Goal: Task Accomplishment & Management: Manage account settings

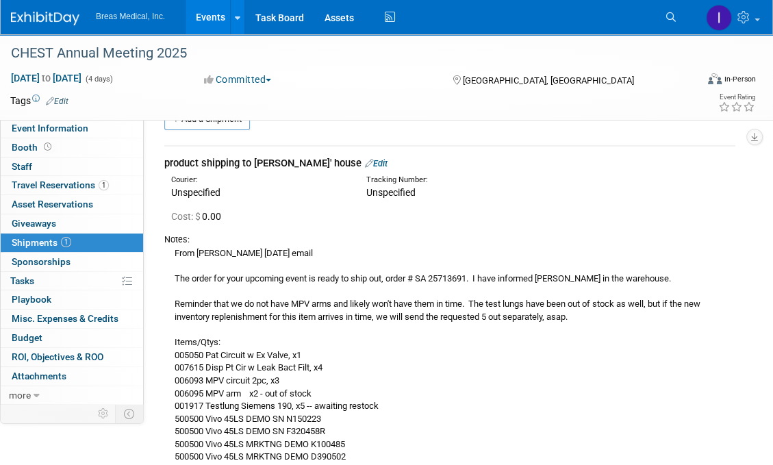
click at [207, 19] on link "Events" at bounding box center [211, 17] width 50 height 34
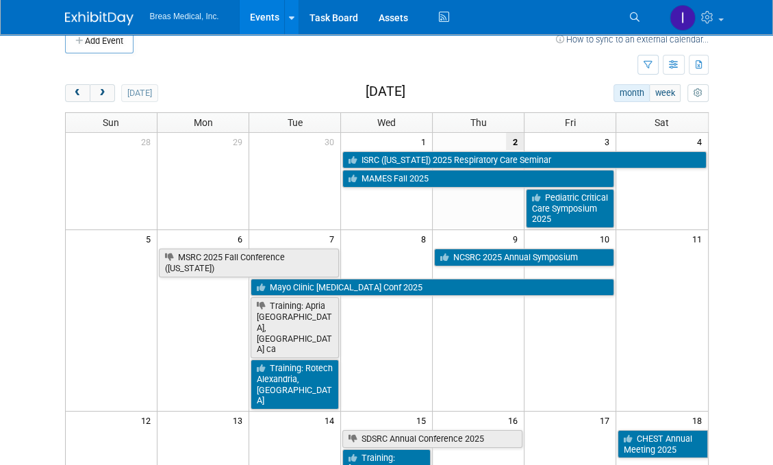
scroll to position [8, 0]
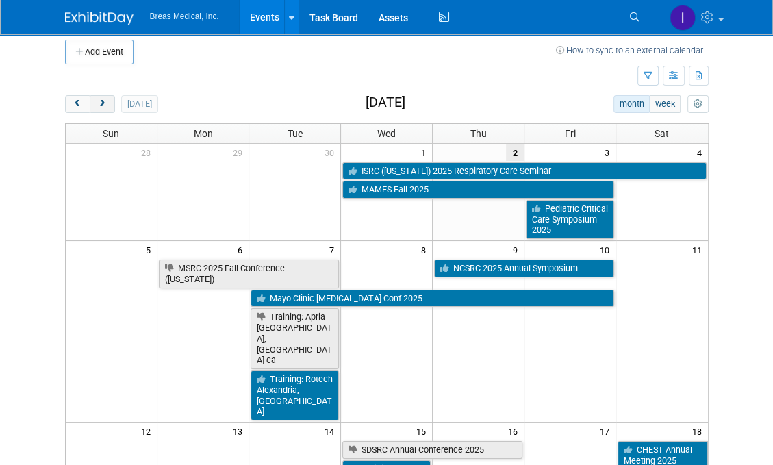
click at [103, 101] on span "next" at bounding box center [102, 104] width 10 height 9
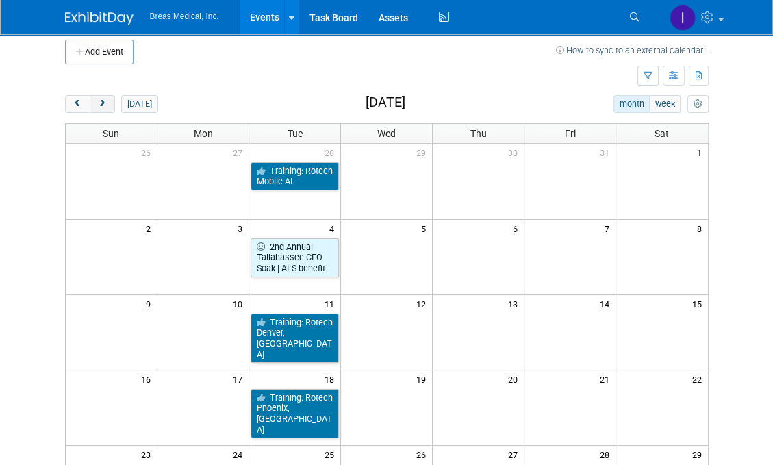
click at [103, 101] on span "next" at bounding box center [102, 104] width 10 height 9
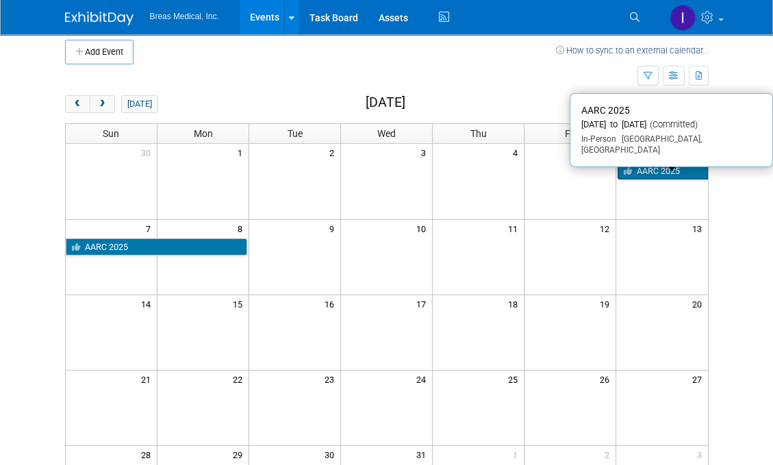
click at [664, 171] on link "AARC 2025" at bounding box center [663, 171] width 90 height 18
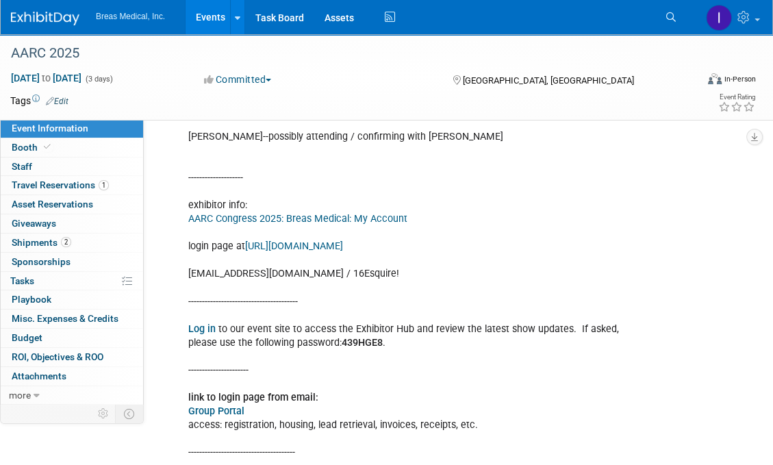
scroll to position [753, 0]
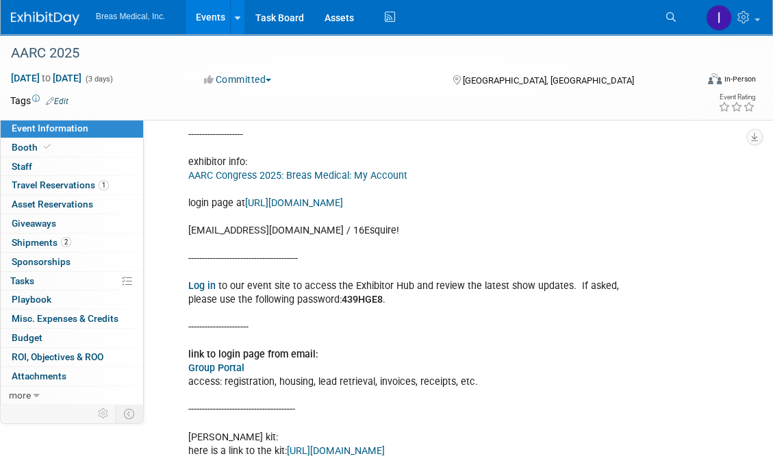
click at [304, 209] on link "https://congress2025.smallworldlabs.com/" at bounding box center [294, 203] width 98 height 12
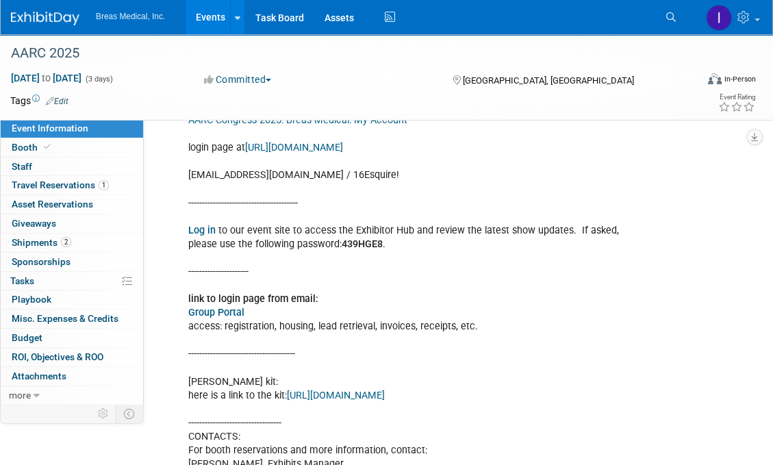
scroll to position [890, 0]
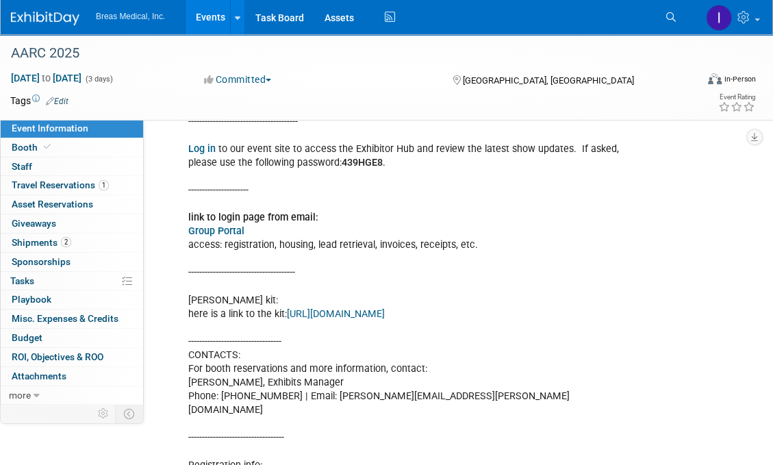
click at [360, 320] on link "https://www.freemanco.com/store/show/landing?showID=538936" at bounding box center [336, 314] width 98 height 12
click at [34, 238] on span "Shipments 2" at bounding box center [42, 242] width 60 height 11
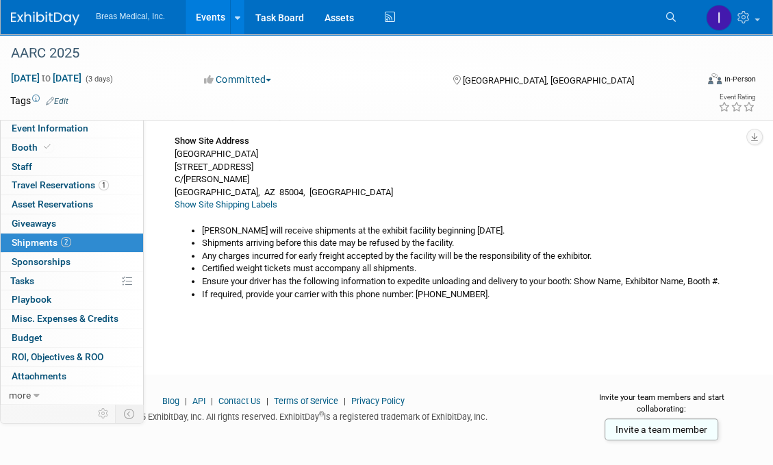
scroll to position [612, 0]
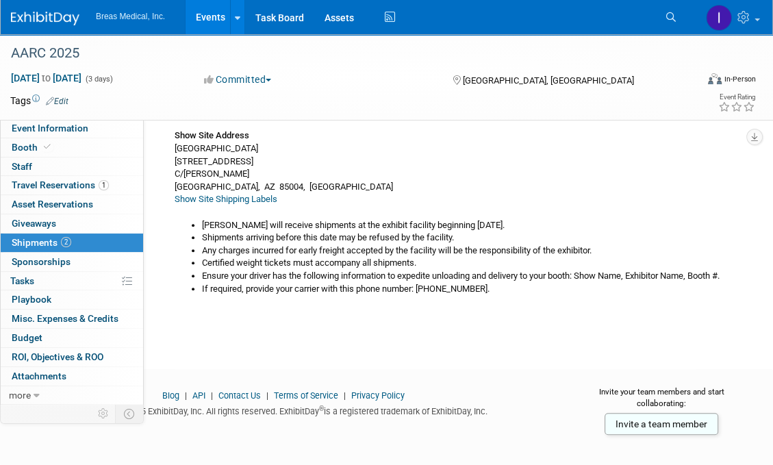
click at [652, 106] on div "Event Rating" at bounding box center [693, 104] width 126 height 24
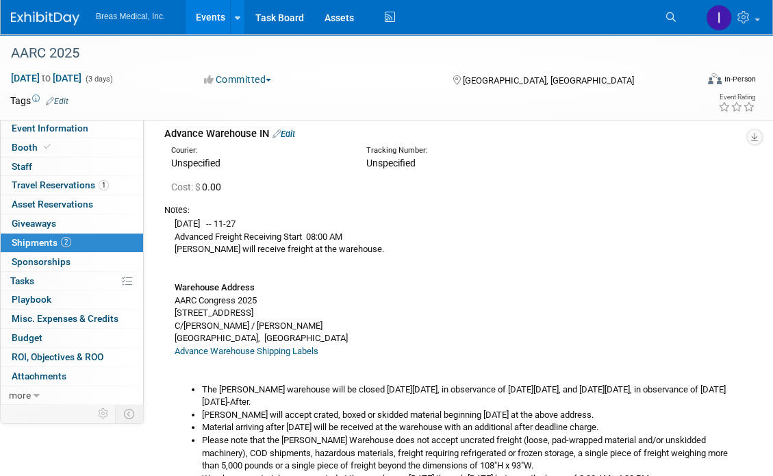
scroll to position [0, 0]
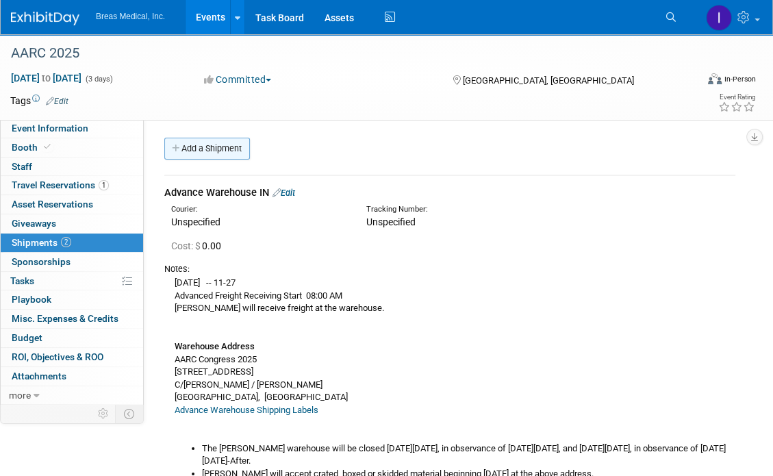
click at [200, 145] on link "Add a Shipment" at bounding box center [207, 149] width 86 height 22
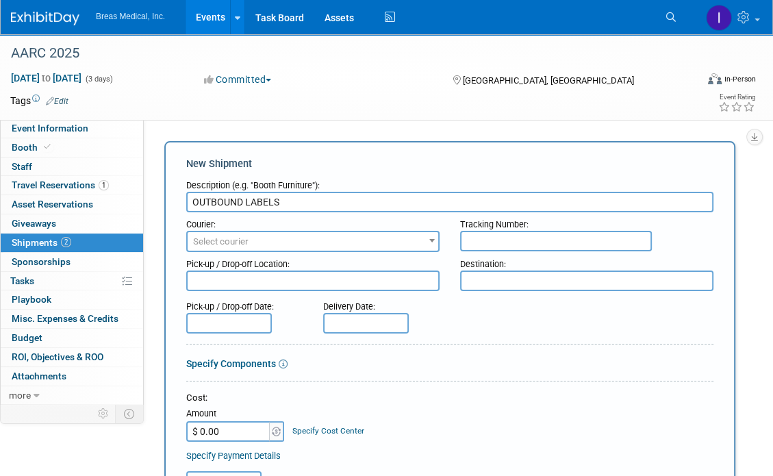
type input "OUTBOUND LABELS"
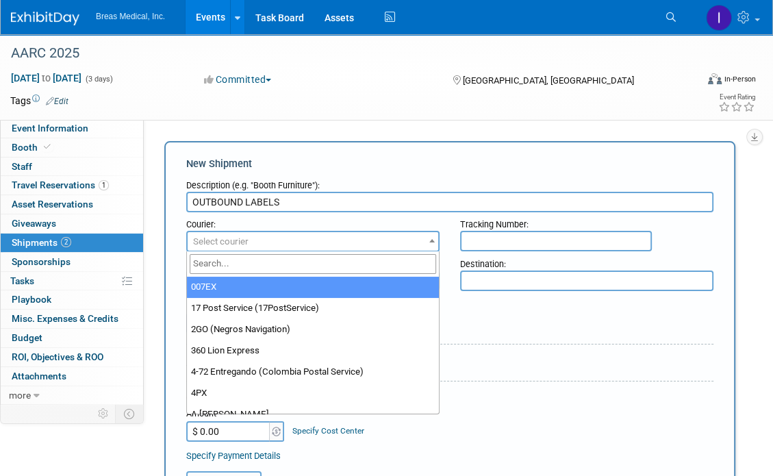
click at [308, 240] on span "Select courier" at bounding box center [313, 241] width 251 height 19
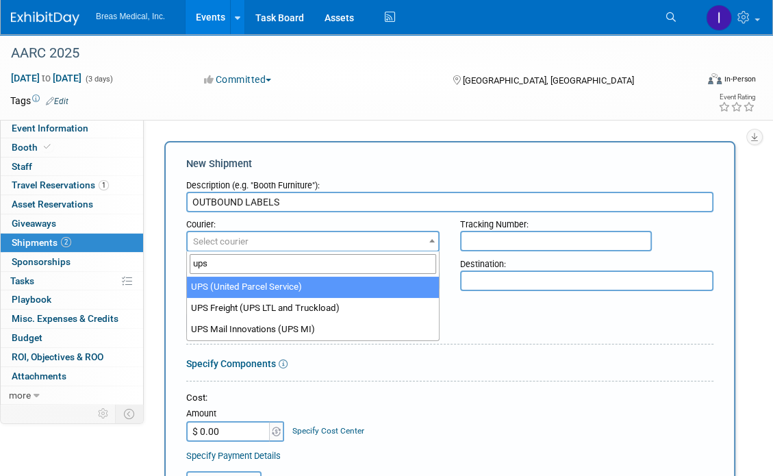
type input "ups"
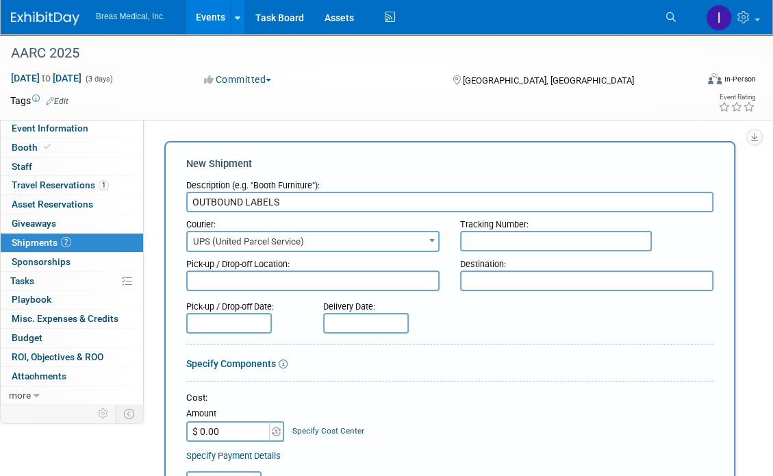
select select "508"
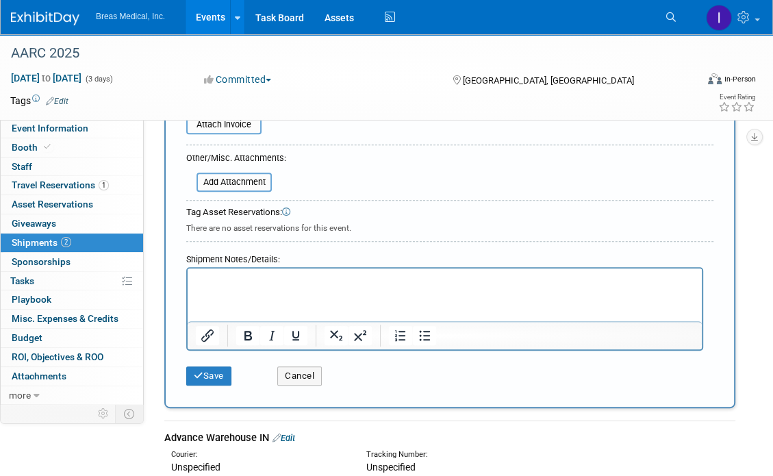
scroll to position [411, 0]
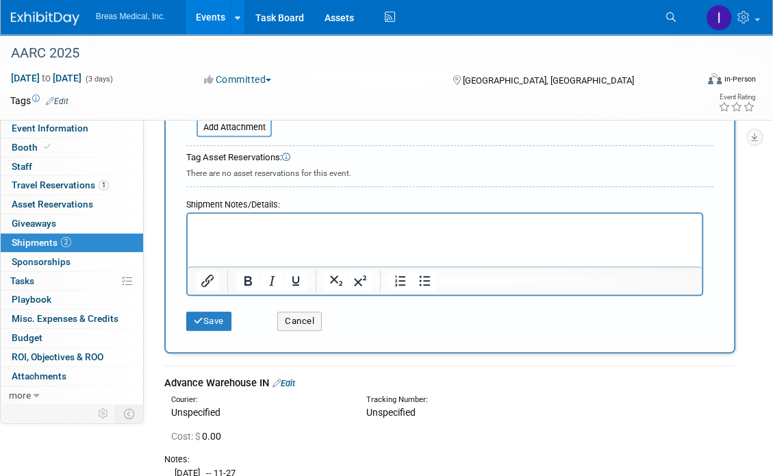
click at [261, 220] on p "Rich Text Area. Press ALT-0 for help." at bounding box center [445, 226] width 499 height 14
click at [328, 224] on p "requested 8 labels through the 10-2-2025" at bounding box center [445, 226] width 499 height 14
click at [329, 225] on p "requested 8 labels through the website on 10-2-2025" at bounding box center [445, 226] width 499 height 14
click at [492, 227] on p "requested 8 labels through the Freeman website on 10-2-2025" at bounding box center [445, 226] width 499 height 14
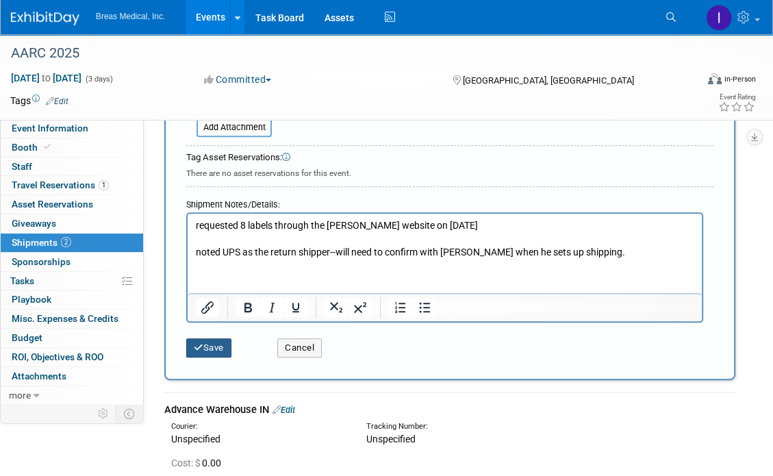
click at [194, 343] on icon "submit" at bounding box center [199, 347] width 10 height 9
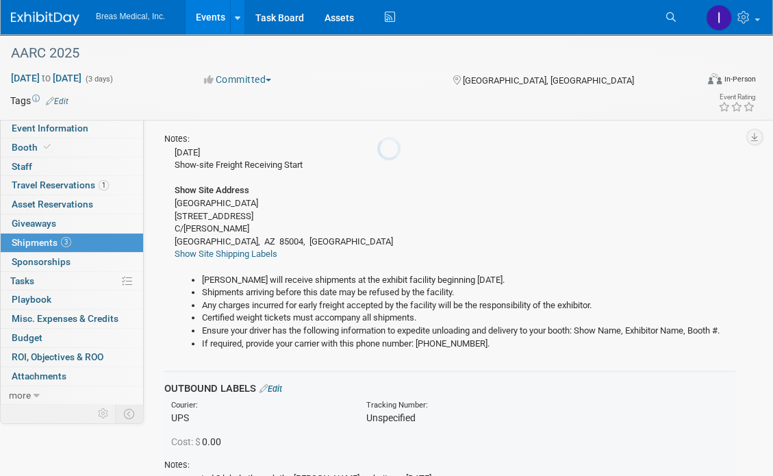
scroll to position [755, 0]
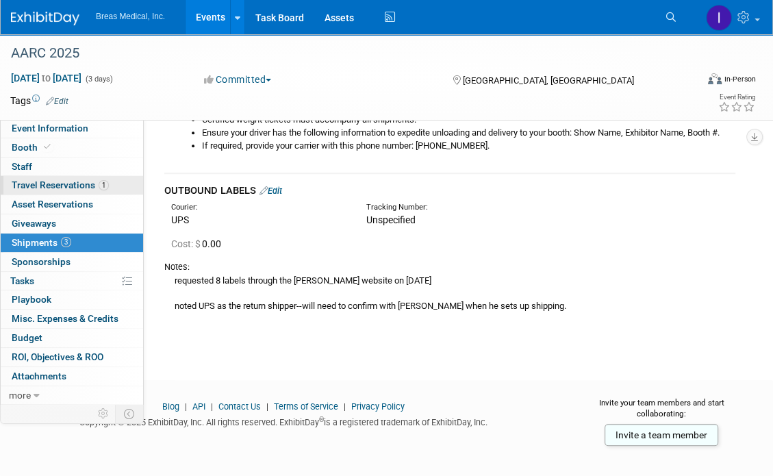
click at [57, 186] on span "Travel Reservations 1" at bounding box center [60, 184] width 97 height 11
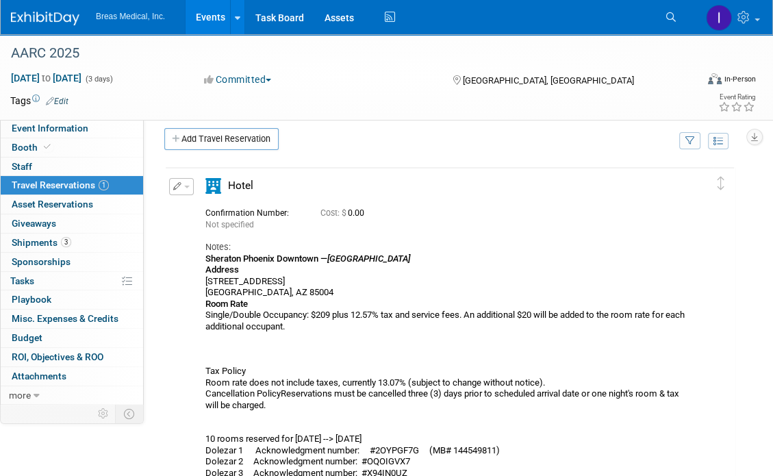
scroll to position [0, 0]
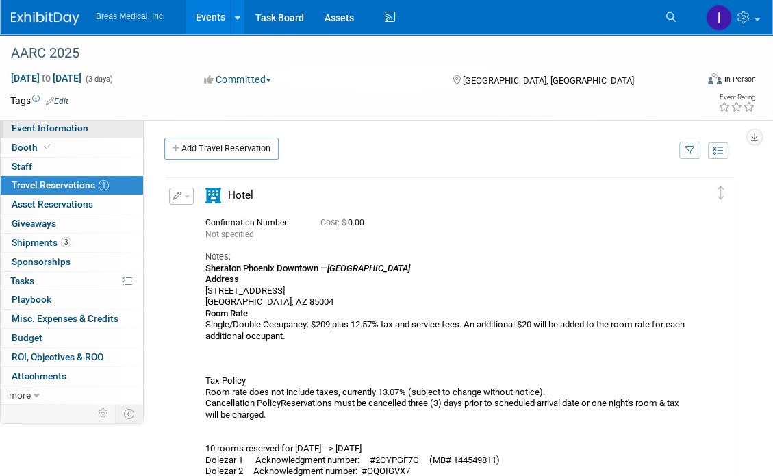
click at [46, 128] on span "Event Information" at bounding box center [50, 128] width 77 height 11
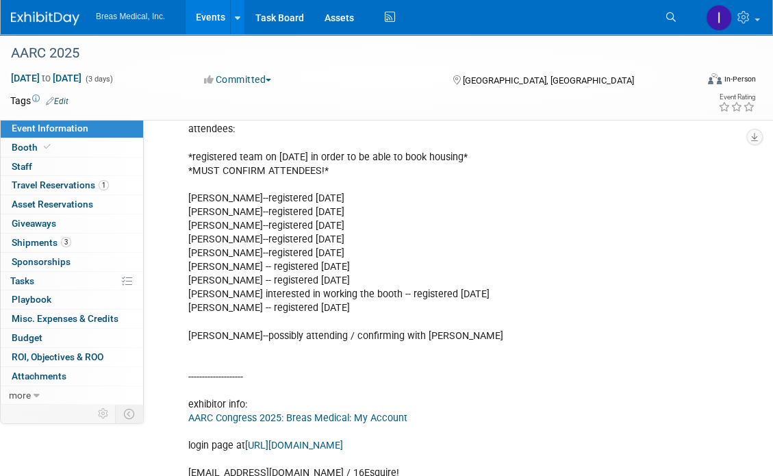
scroll to position [479, 0]
